Goal: Task Accomplishment & Management: Manage account settings

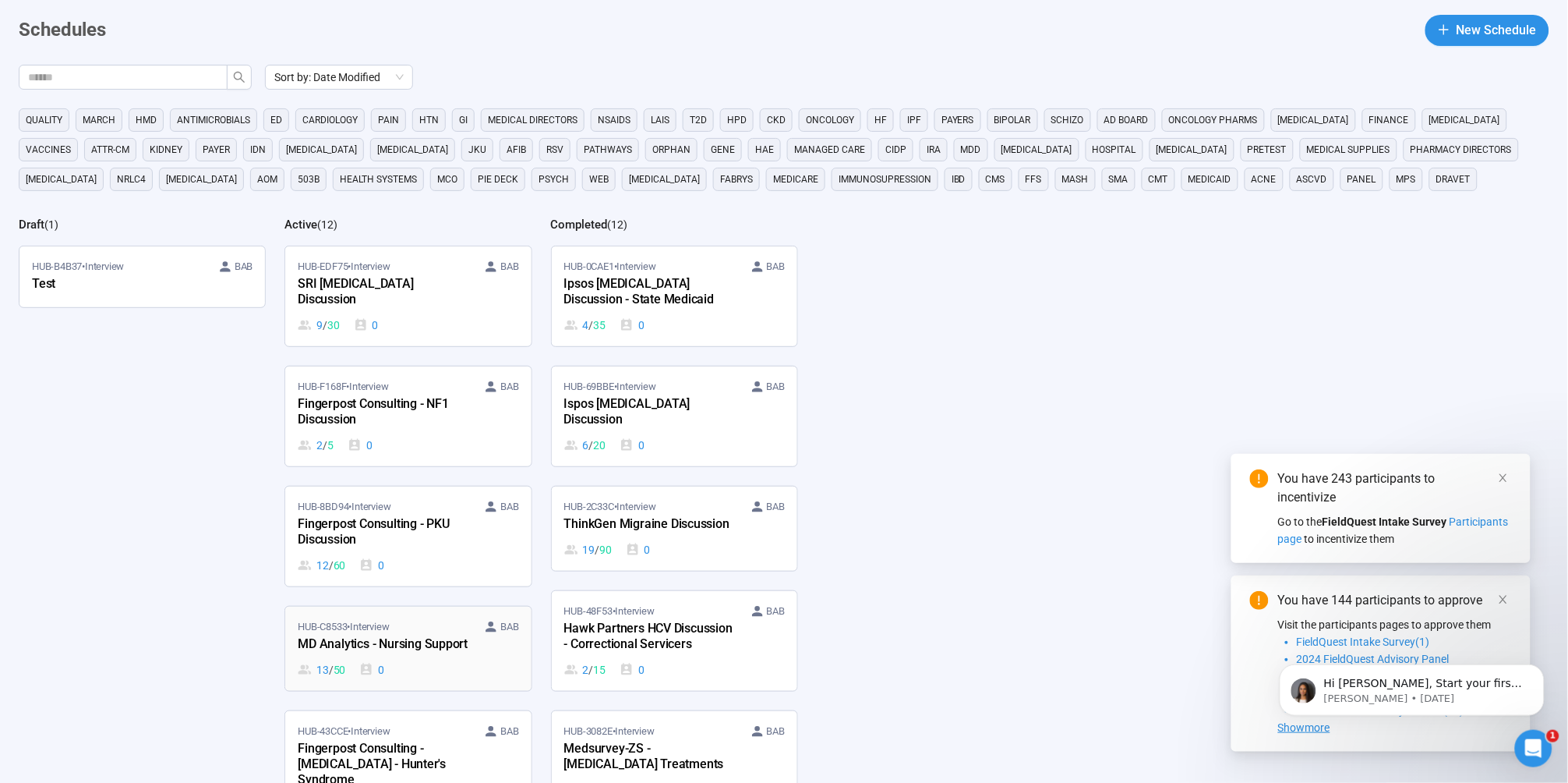
click at [396, 634] on div "MD Analytics - Nursing Support" at bounding box center [384, 644] width 172 height 21
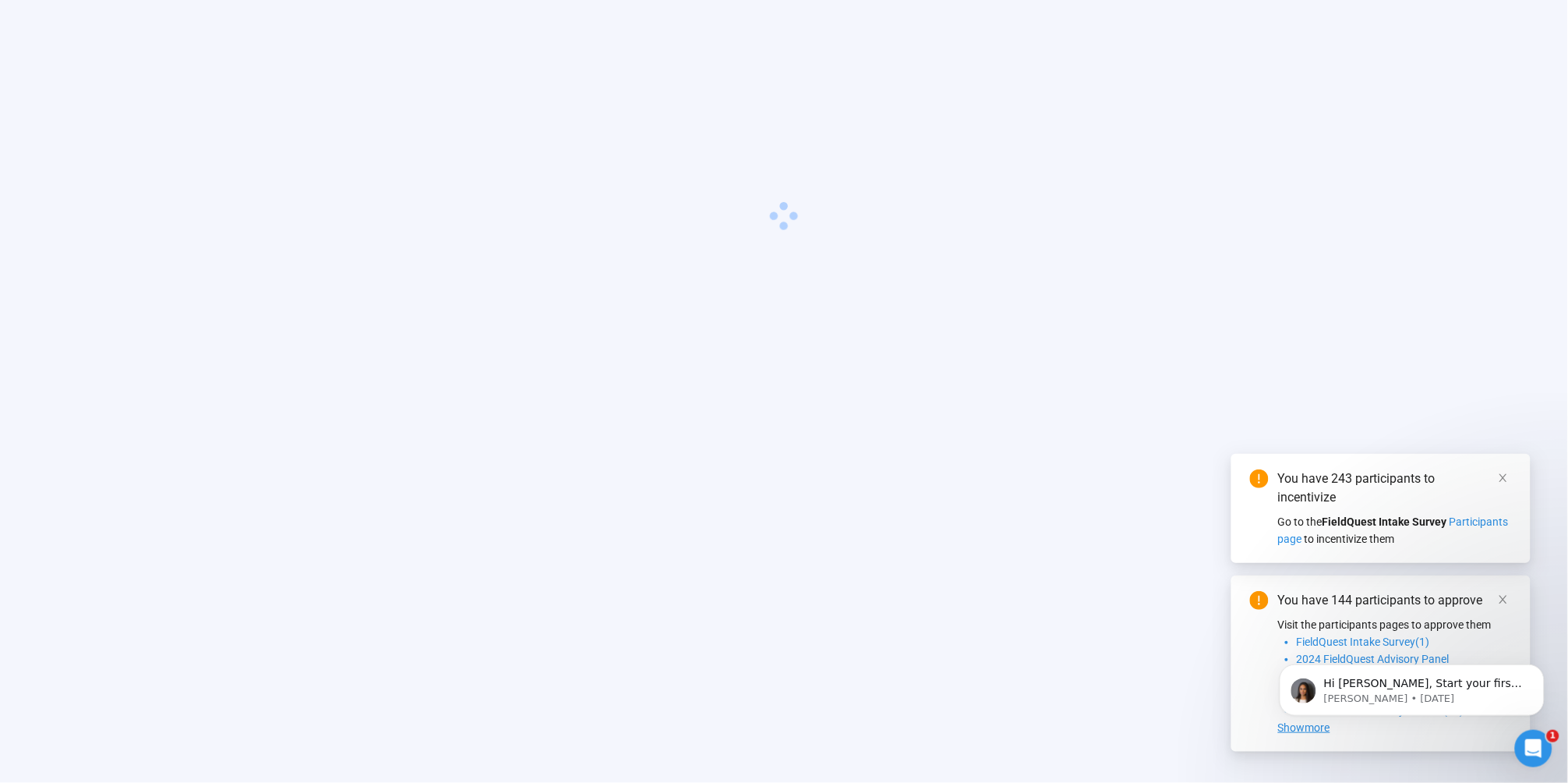
scroll to position [55, 0]
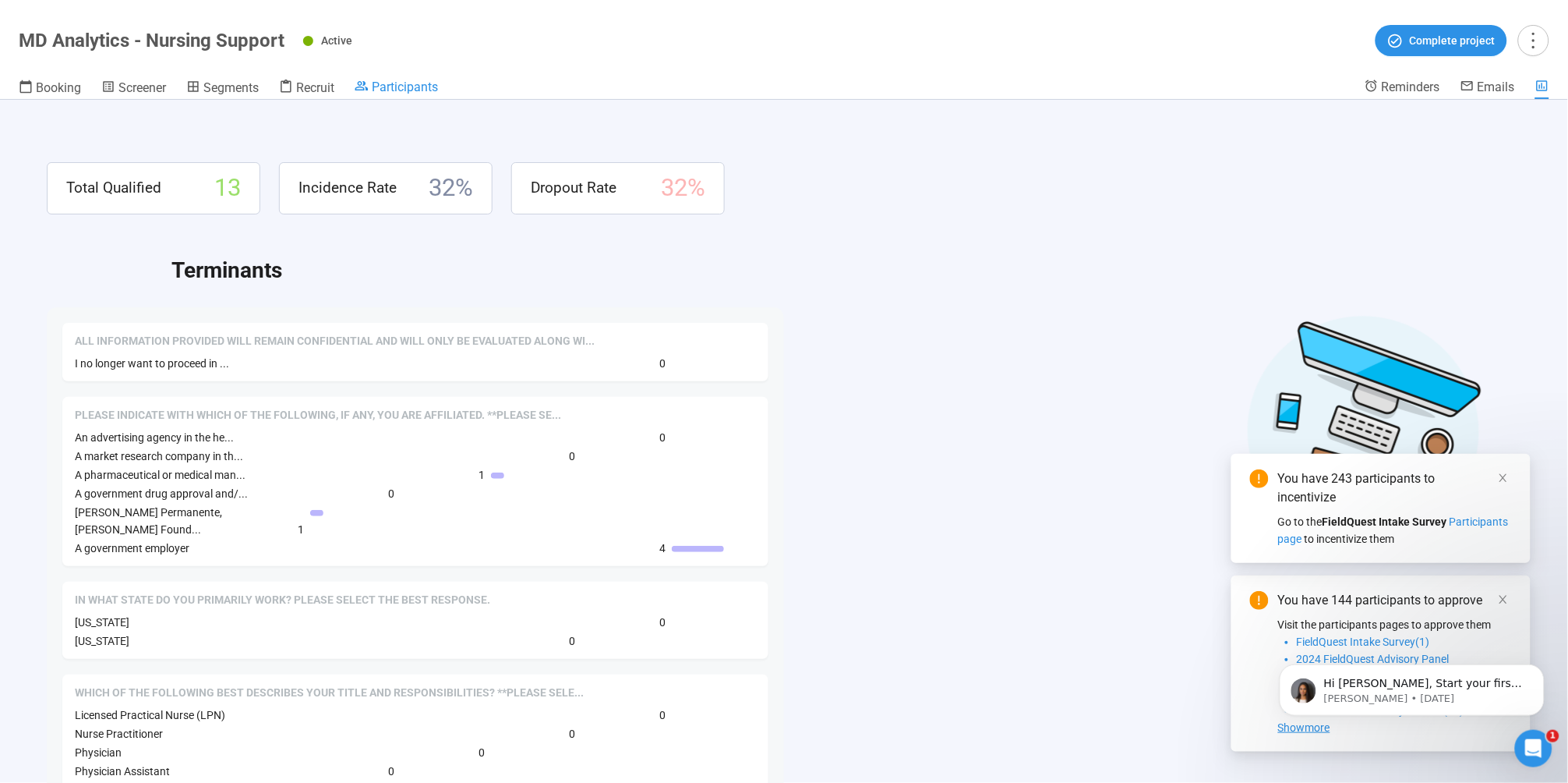
click at [396, 79] on span "Participants" at bounding box center [405, 87] width 66 height 15
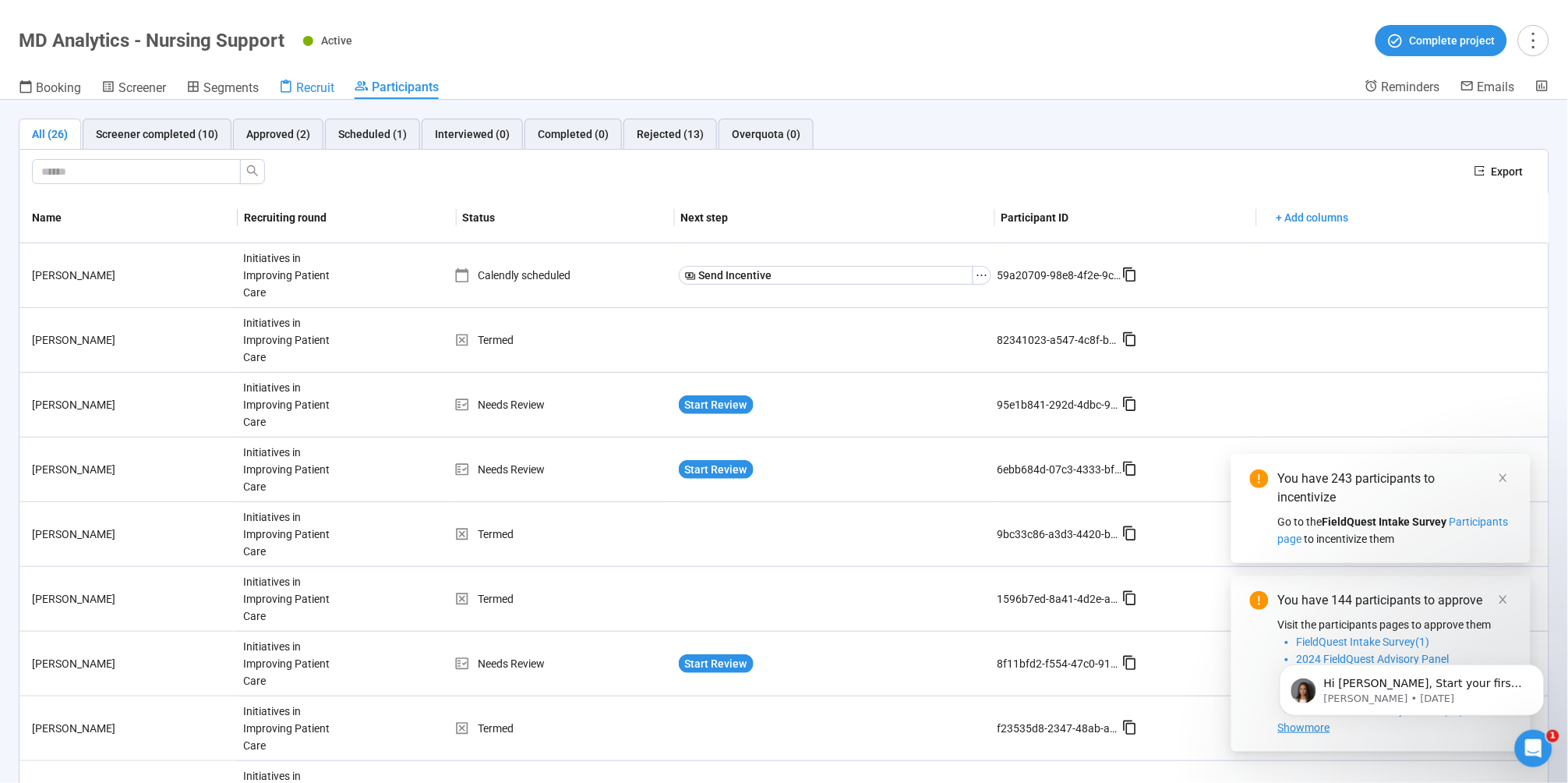
click at [307, 88] on span "Recruit" at bounding box center [315, 88] width 38 height 15
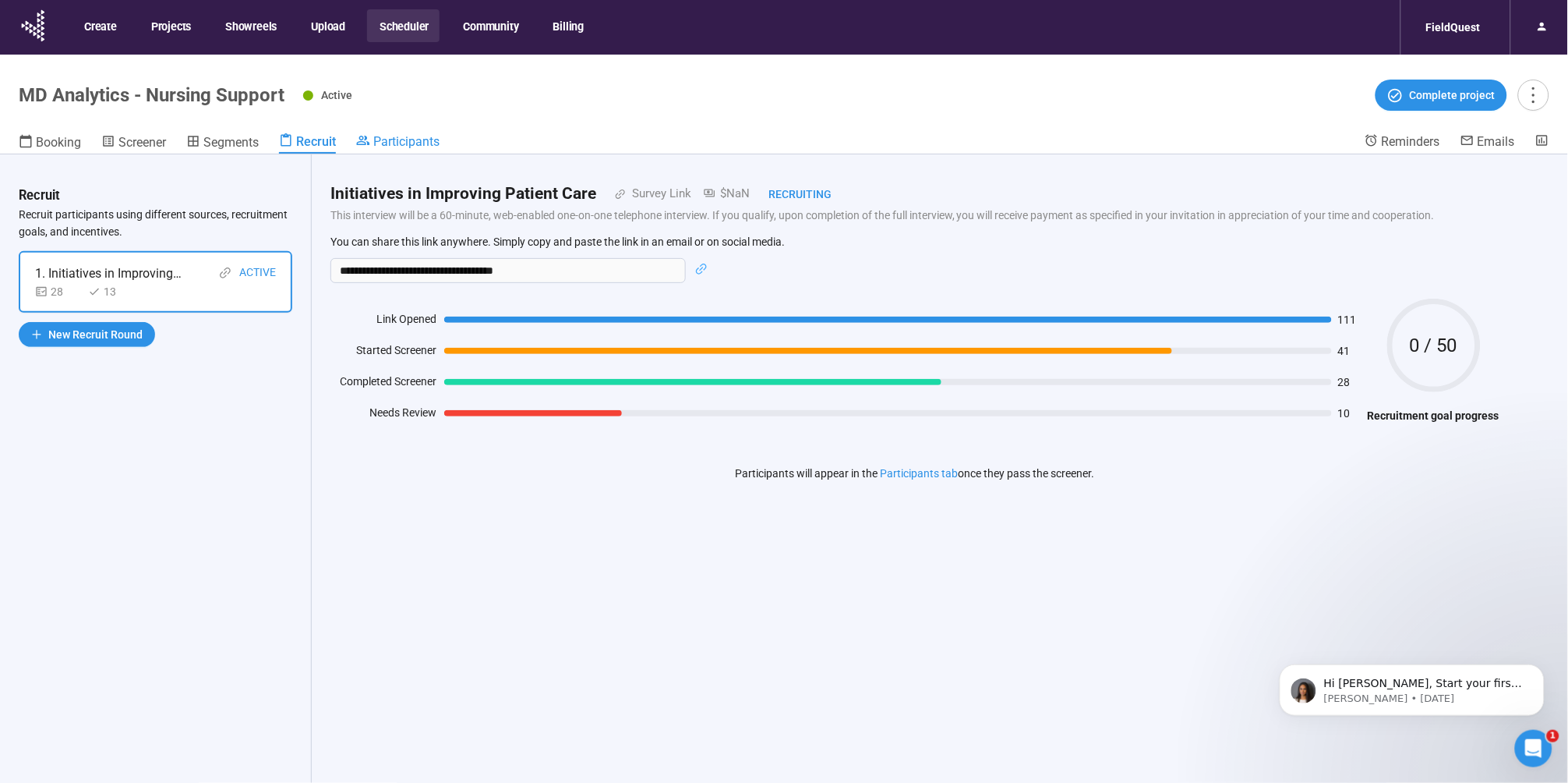
click at [412, 133] on div "Participants" at bounding box center [397, 140] width 83 height 16
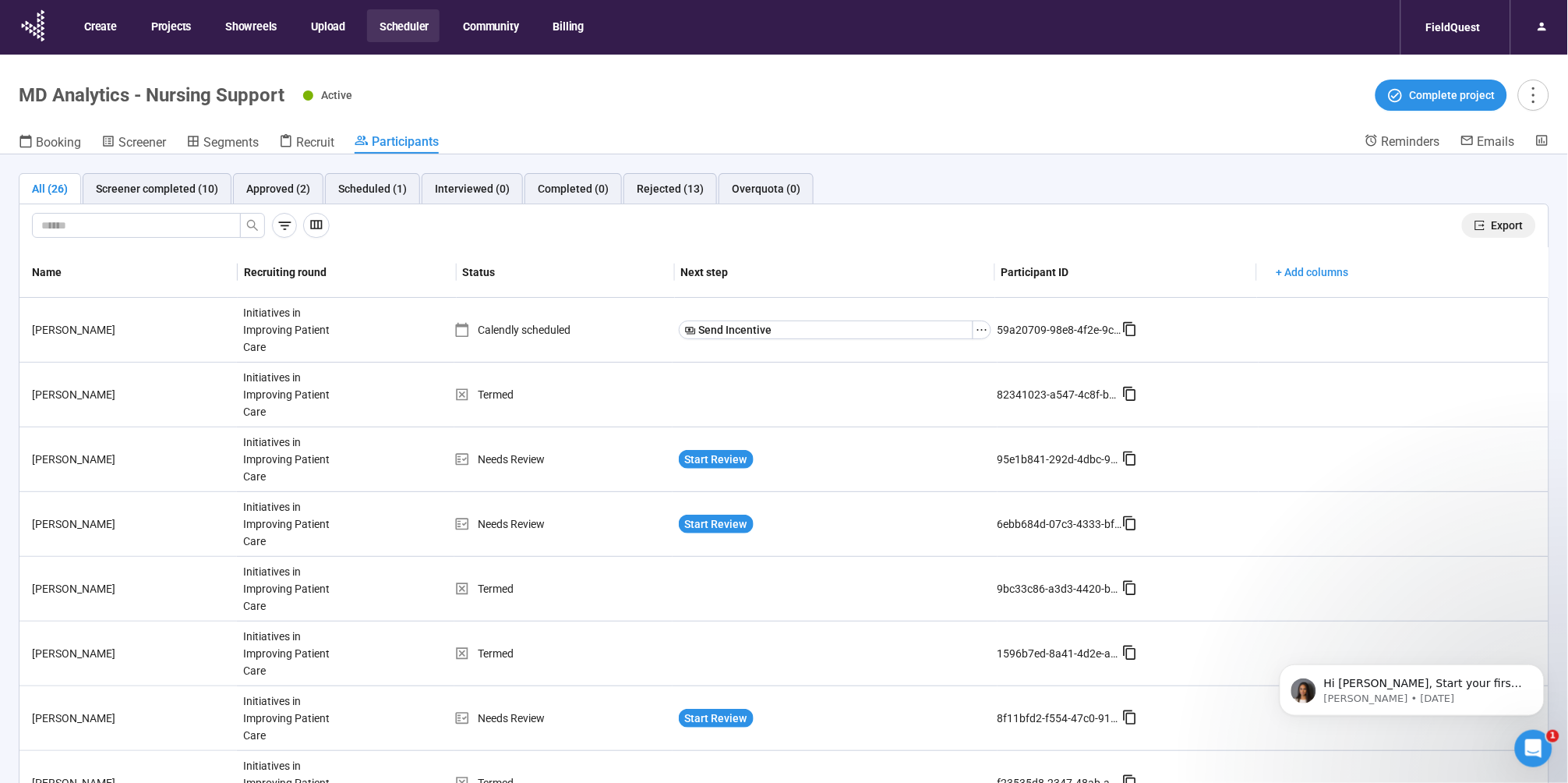
click at [1491, 226] on span "Export" at bounding box center [1507, 225] width 32 height 17
click at [409, 28] on button "Scheduler" at bounding box center [404, 26] width 73 height 33
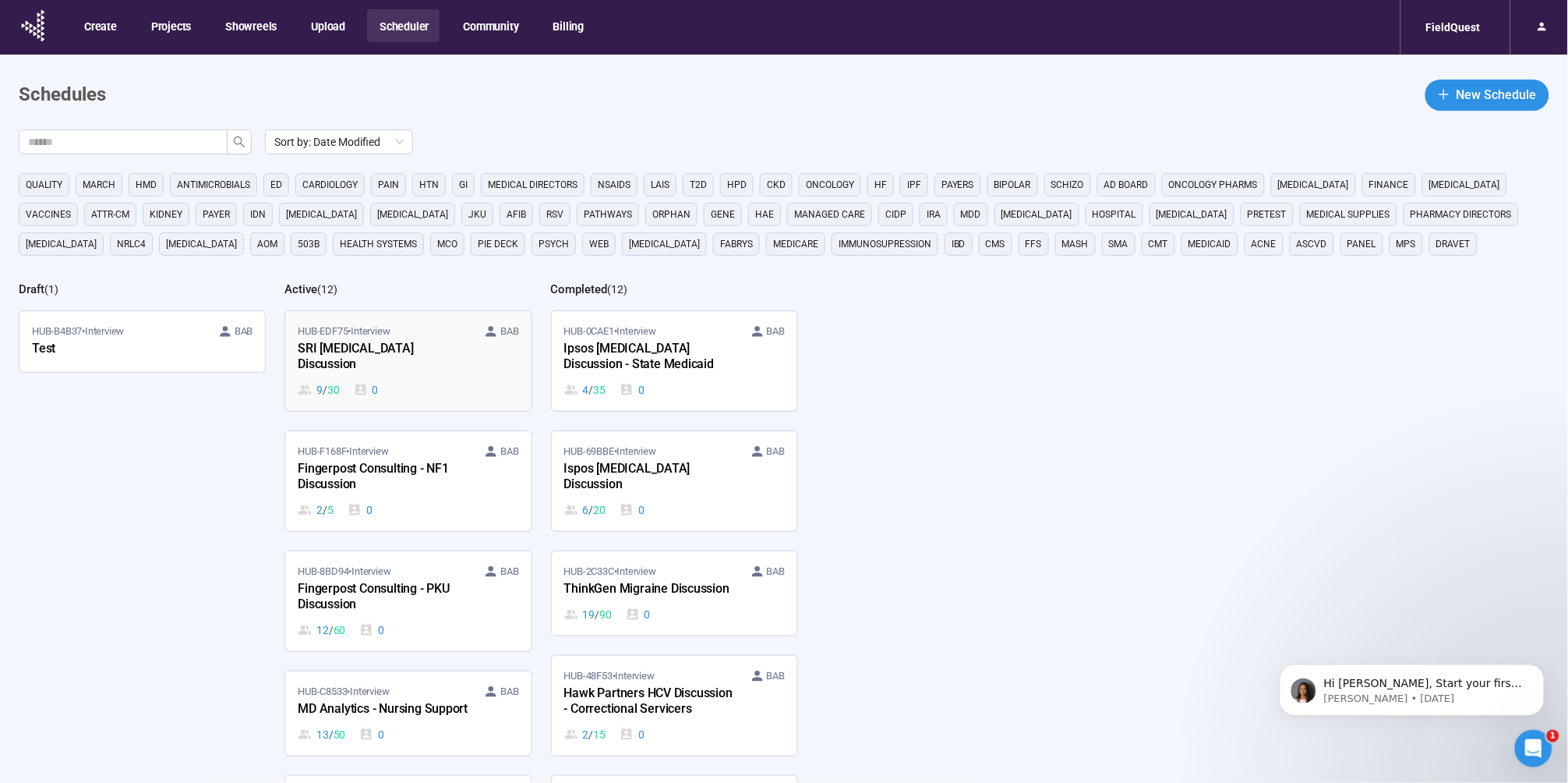
click at [415, 333] on div "HUB-EDF75 • Interview [PERSON_NAME]" at bounding box center [408, 331] width 220 height 16
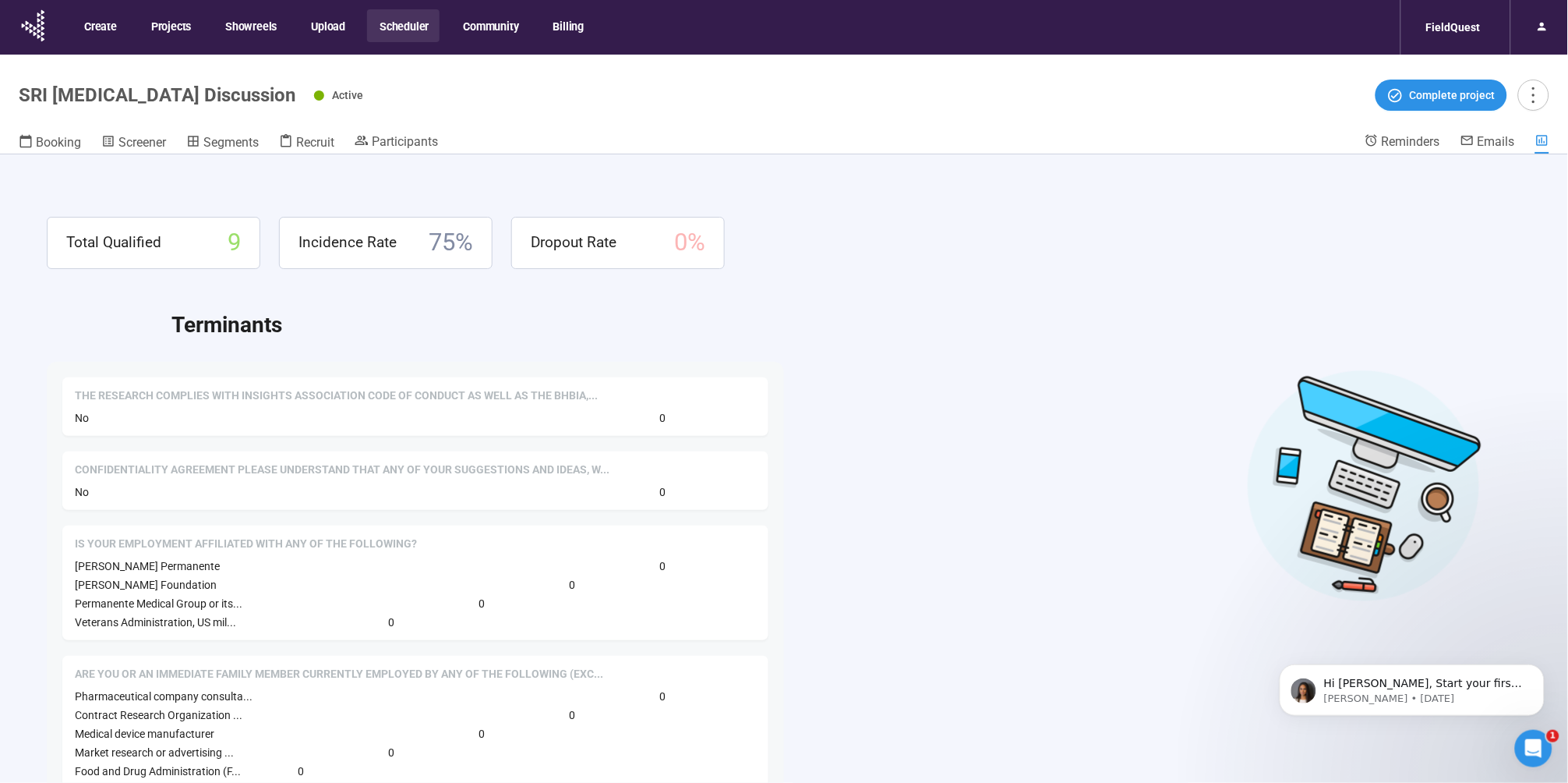
click at [398, 132] on header "SRI [MEDICAL_DATA] Discussion Active Complete project Booking Screener Segments…" at bounding box center [784, 104] width 1568 height 100
click at [399, 140] on span "Participants" at bounding box center [405, 141] width 66 height 15
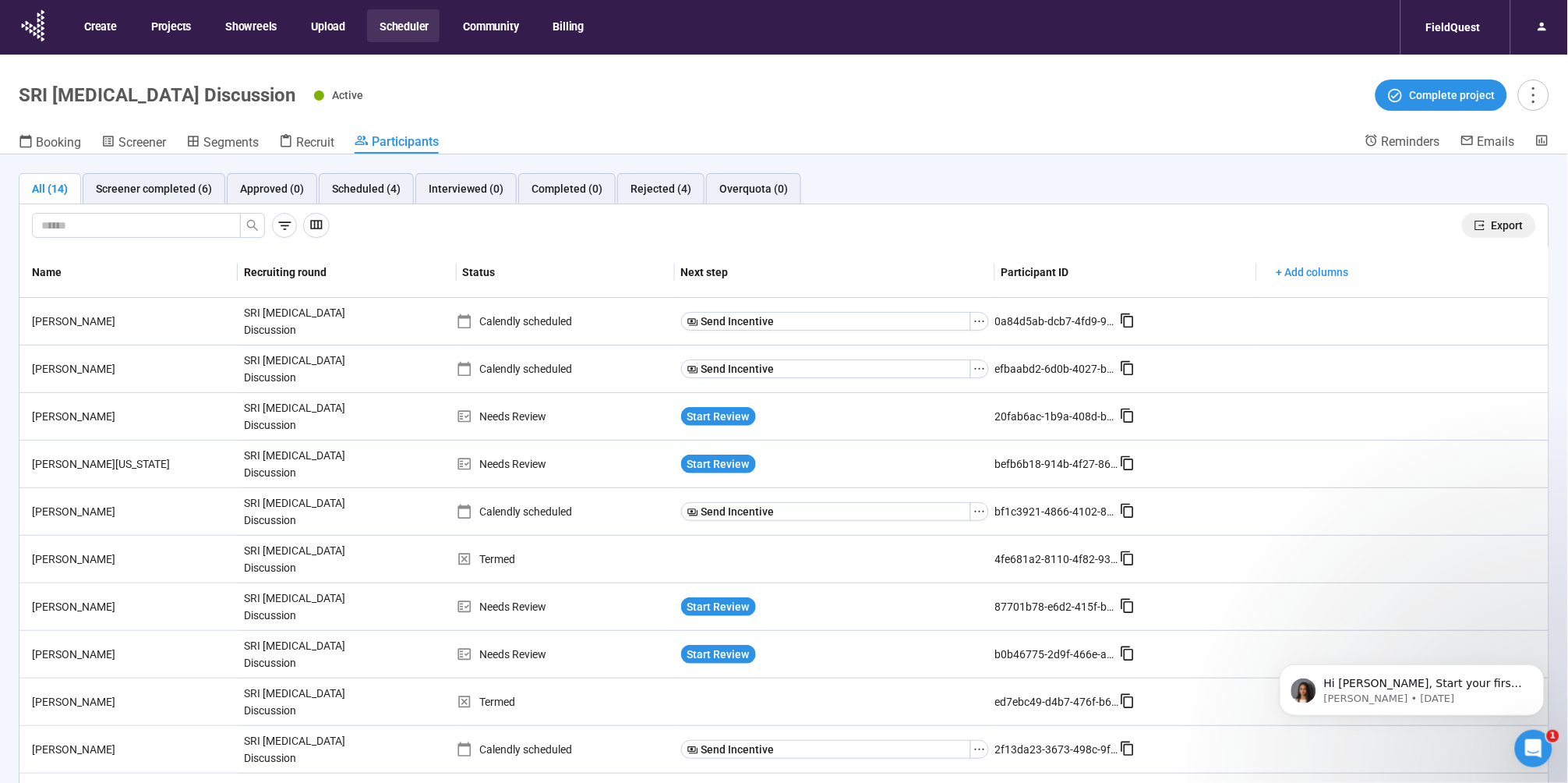
click at [1491, 225] on span "Export" at bounding box center [1507, 225] width 32 height 17
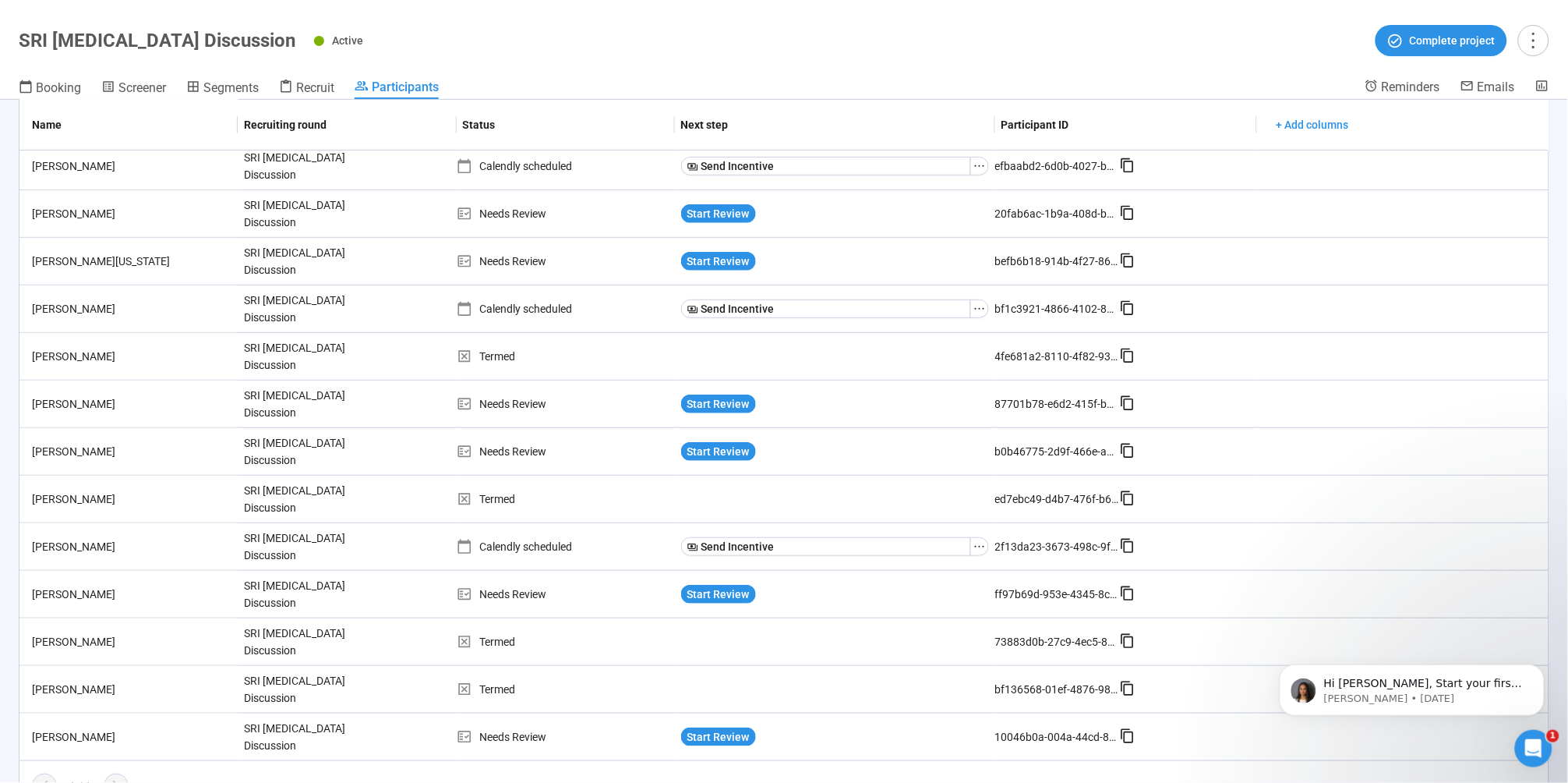
scroll to position [144, 0]
